Goal: Navigation & Orientation: Find specific page/section

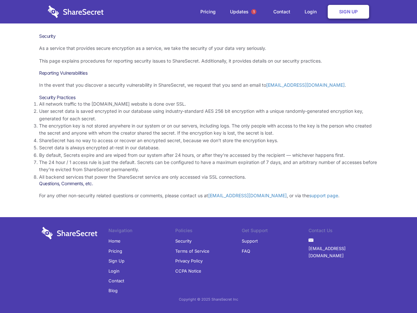
click at [208, 156] on li "By default, Secrets expire and are wiped from our system after 24 hours, or aft…" at bounding box center [208, 154] width 339 height 7
click at [254, 12] on span "1" at bounding box center [253, 11] width 5 height 5
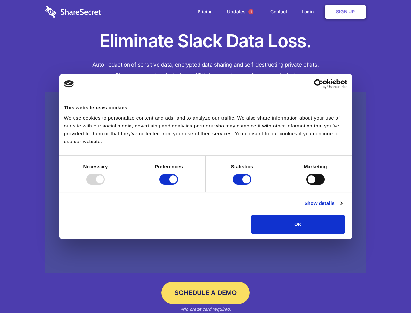
click at [105, 184] on div at bounding box center [95, 179] width 19 height 10
click at [178, 184] on input "Preferences" at bounding box center [169, 179] width 19 height 10
checkbox input "false"
click at [243, 184] on input "Statistics" at bounding box center [242, 179] width 19 height 10
checkbox input "false"
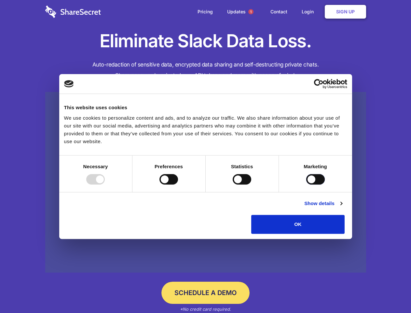
click at [306, 184] on input "Marketing" at bounding box center [315, 179] width 19 height 10
checkbox input "true"
click at [342, 207] on link "Show details" at bounding box center [324, 203] width 38 height 8
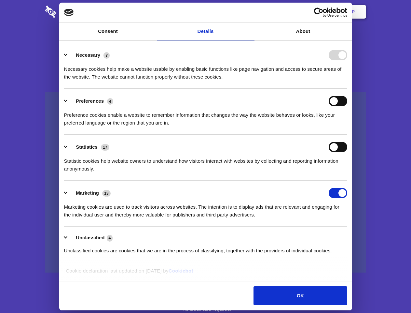
click at [348, 89] on li "Necessary 7 Necessary cookies help make a website usable by enabling basic func…" at bounding box center [205, 66] width 283 height 46
click at [251, 12] on span "1" at bounding box center [250, 11] width 5 height 5
